Goal: Information Seeking & Learning: Learn about a topic

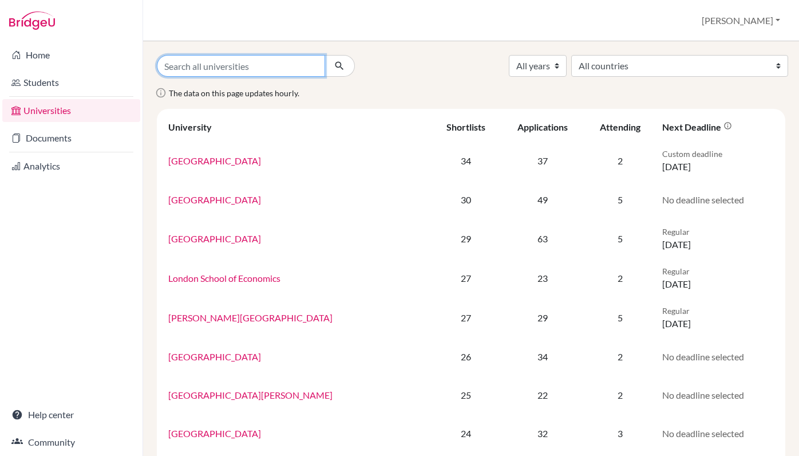
click at [203, 66] on input "Search all universities" at bounding box center [241, 66] width 168 height 22
type input "D"
type input "Edinbourgh Napier"
click at [325, 55] on button "submit" at bounding box center [340, 66] width 30 height 22
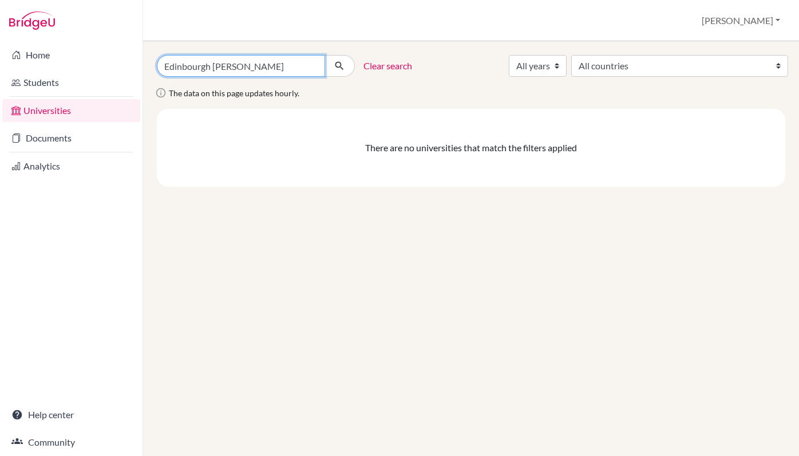
drag, startPoint x: 215, startPoint y: 66, endPoint x: 141, endPoint y: 63, distance: 73.9
click at [141, 63] on div "Home Students Universities Documents Analytics Help center Community Universiti…" at bounding box center [399, 228] width 799 height 456
type input "Napier"
click at [325, 55] on button "submit" at bounding box center [340, 66] width 30 height 22
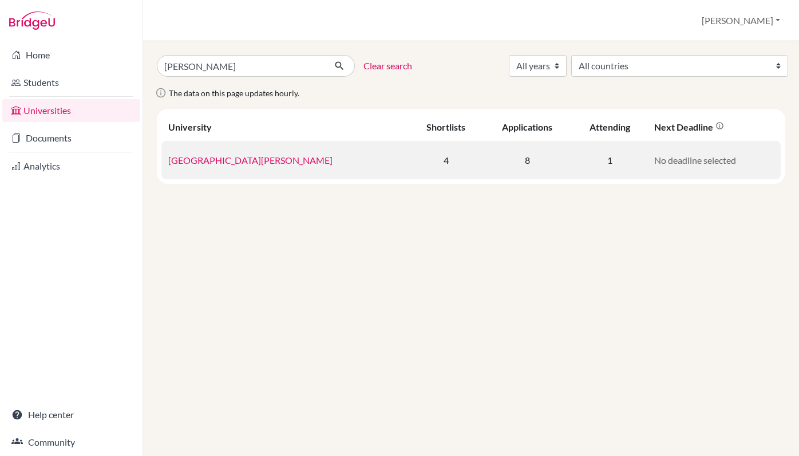
click at [181, 159] on link "Edinburgh Napier University" at bounding box center [250, 160] width 164 height 11
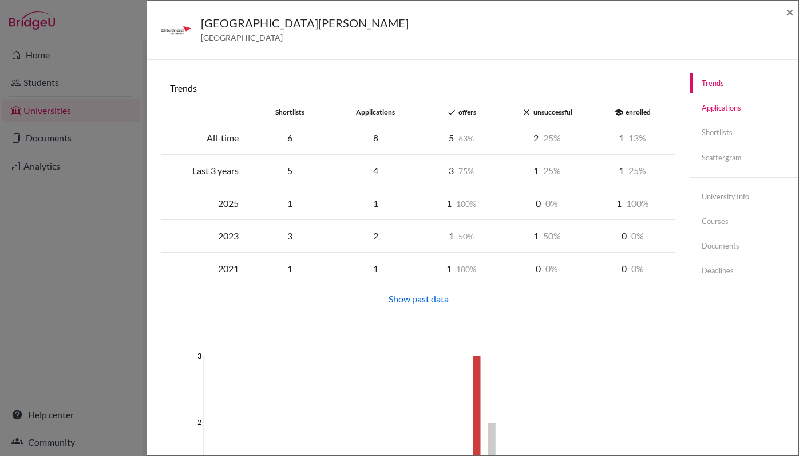
click at [732, 103] on link "Applications" at bounding box center [744, 108] width 108 height 20
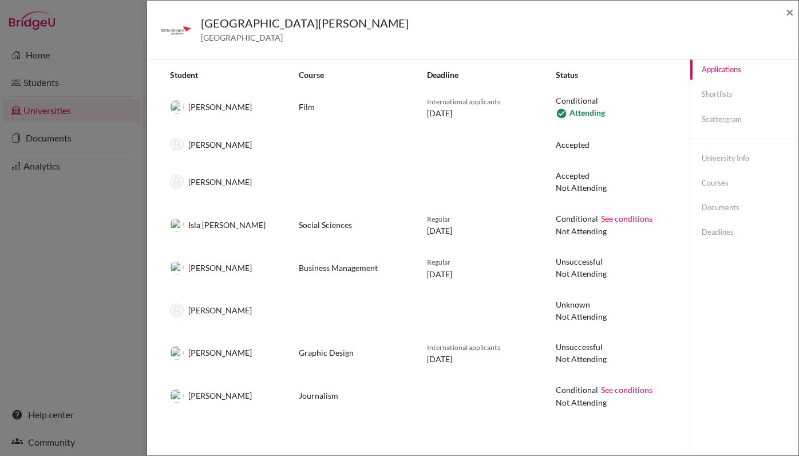
scroll to position [47, 0]
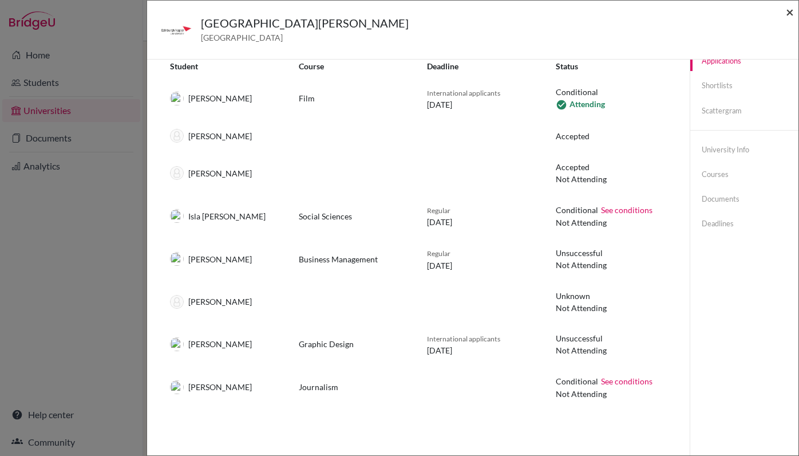
click at [790, 17] on span "×" at bounding box center [790, 11] width 8 height 17
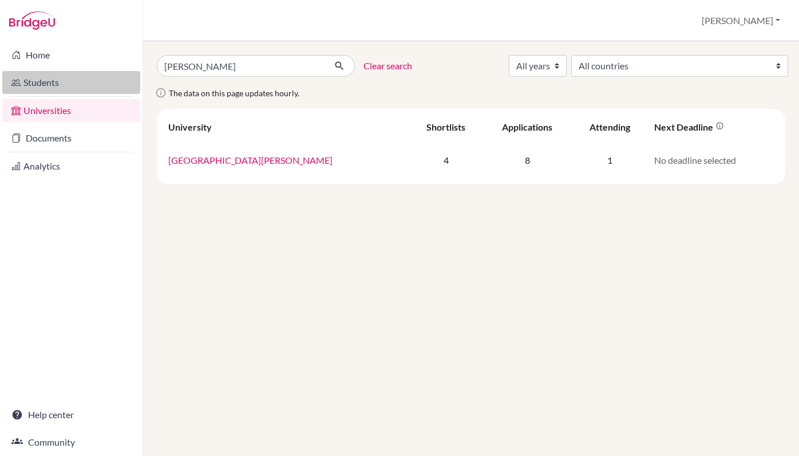
click at [75, 85] on link "Students" at bounding box center [71, 82] width 138 height 23
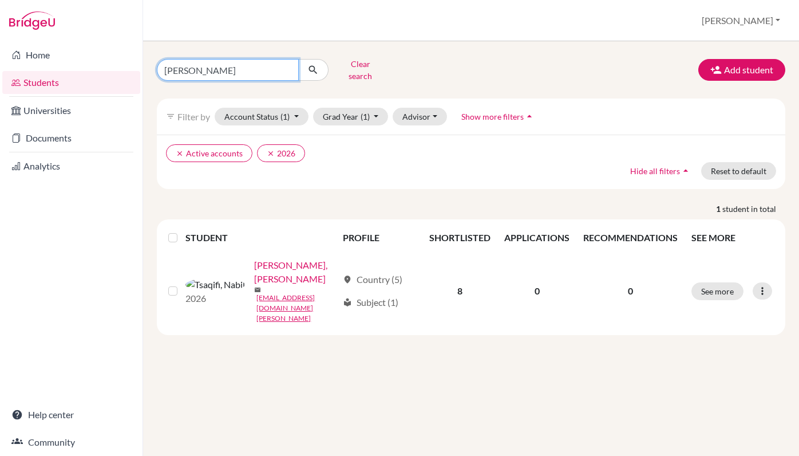
drag, startPoint x: 200, startPoint y: 69, endPoint x: 161, endPoint y: 65, distance: 39.7
click at [161, 65] on input "[PERSON_NAME]" at bounding box center [228, 70] width 142 height 22
click at [292, 66] on input "[PERSON_NAME]" at bounding box center [228, 70] width 142 height 22
click at [291, 66] on input "[PERSON_NAME]" at bounding box center [228, 70] width 142 height 22
click at [287, 66] on input "[PERSON_NAME]" at bounding box center [228, 70] width 142 height 22
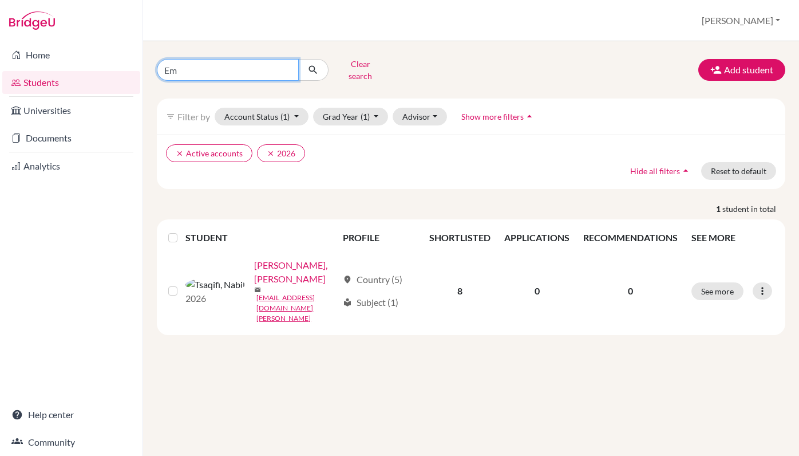
type input "E"
click at [71, 81] on link "Students" at bounding box center [71, 82] width 138 height 23
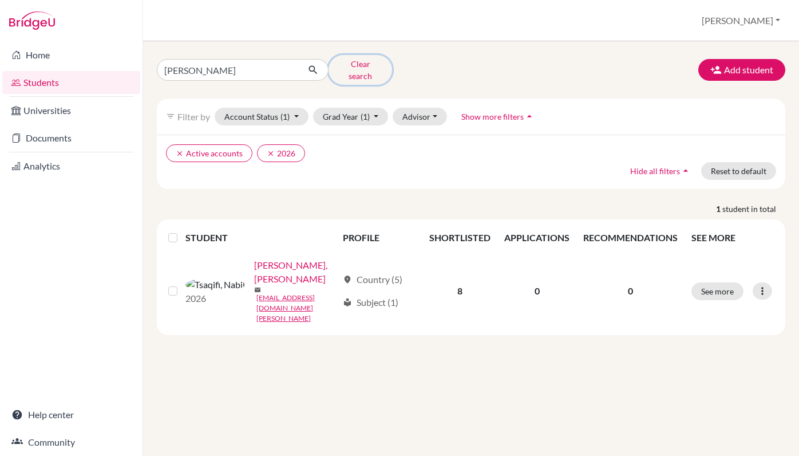
click at [359, 64] on button "Clear search" at bounding box center [361, 70] width 64 height 30
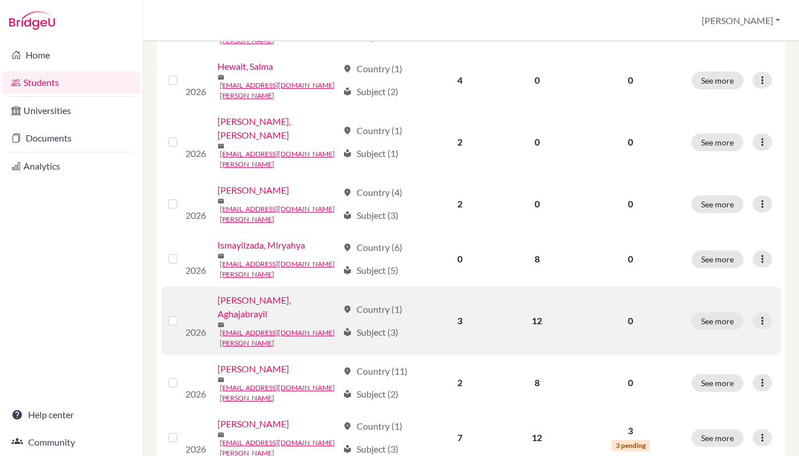
scroll to position [642, 0]
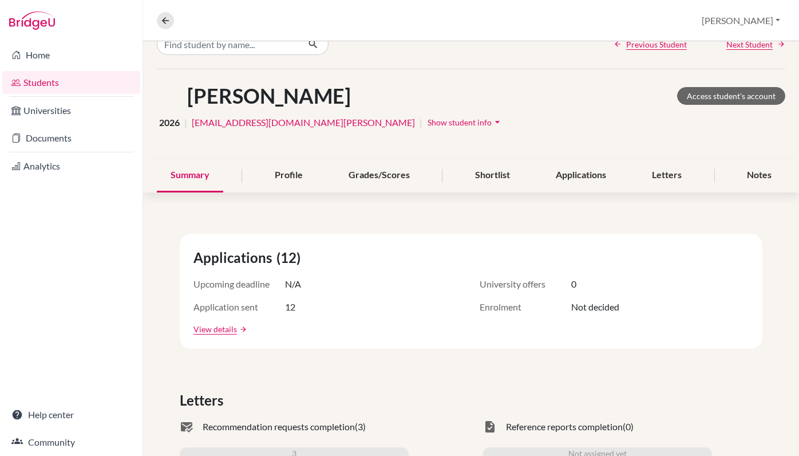
scroll to position [19, 0]
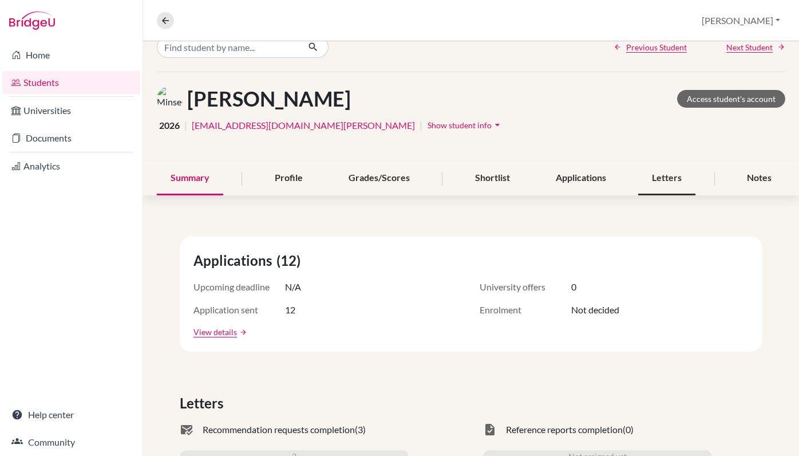
click at [681, 180] on div "Letters" at bounding box center [666, 178] width 57 height 34
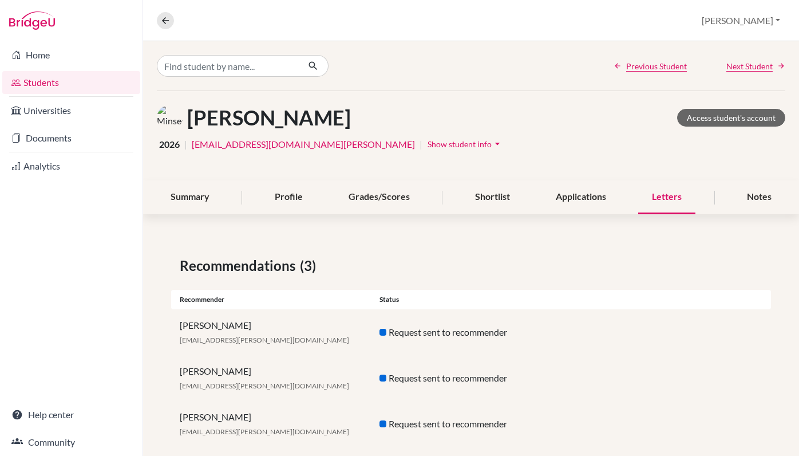
scroll to position [18, 0]
